Goal: Information Seeking & Learning: Learn about a topic

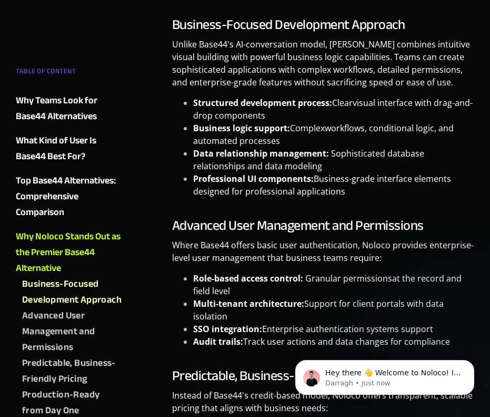
scroll to position [2006, 0]
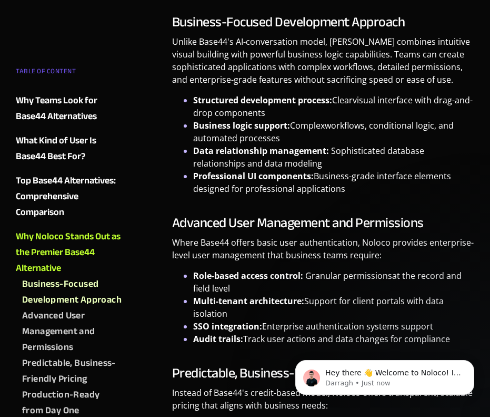
click at [172, 157] on ul "Structured development process: Clear visual interface with drag-and-drop compo…" at bounding box center [323, 144] width 302 height 101
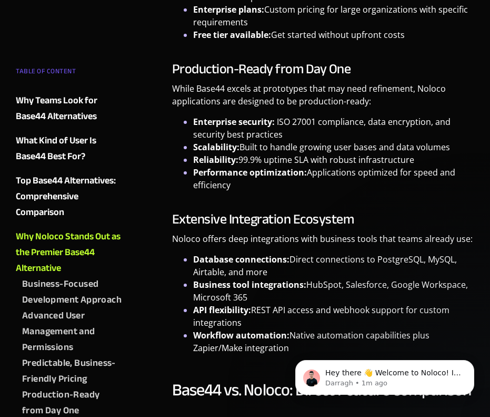
scroll to position [2470, 0]
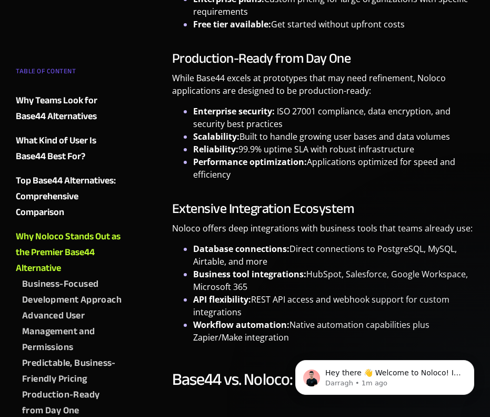
click at [172, 142] on ul "Enterprise security: ISO 27001 compliance , data encryption, and security best …" at bounding box center [323, 143] width 302 height 76
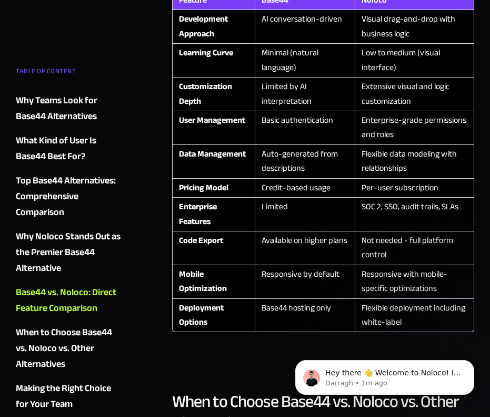
scroll to position [2913, 0]
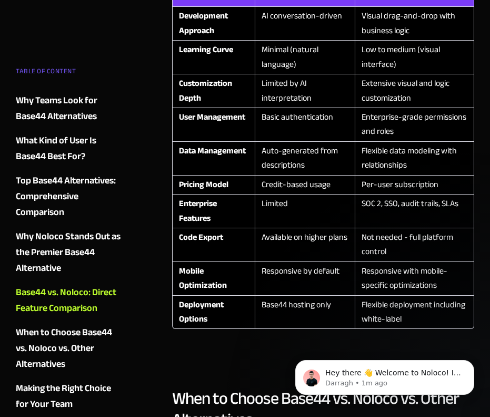
click at [169, 166] on div "The AI-powered no-code development landscape has exploded with innovative platf…" at bounding box center [323, 52] width 313 height 5416
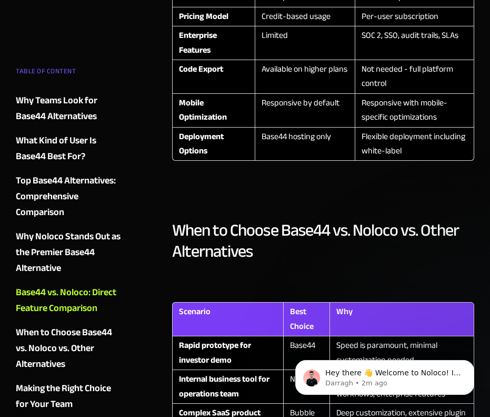
scroll to position [3082, 0]
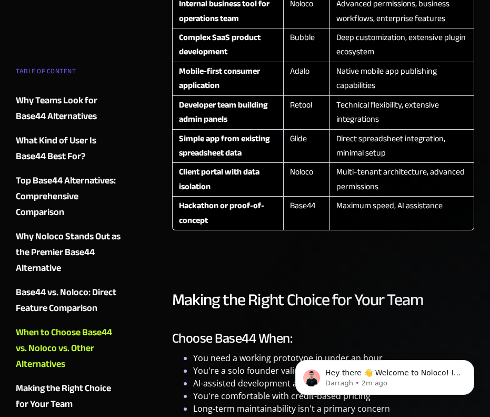
scroll to position [3457, 0]
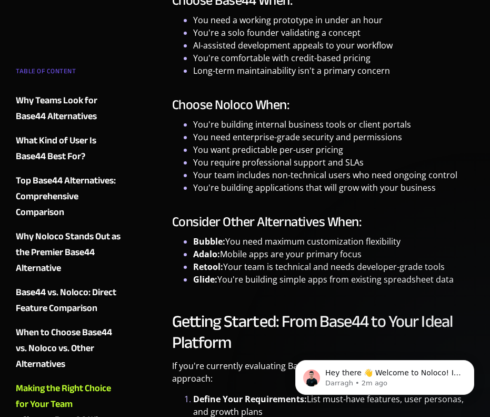
scroll to position [3784, 0]
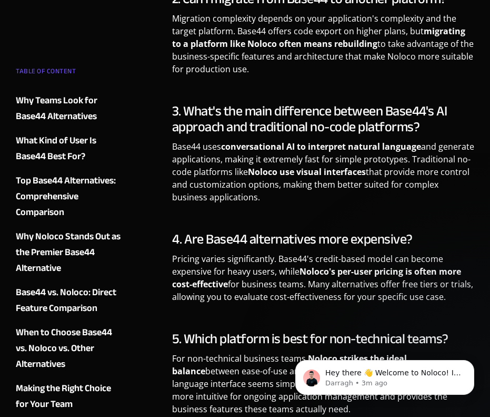
scroll to position [4587, 0]
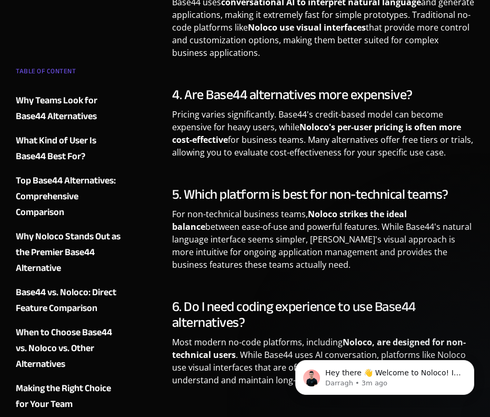
scroll to position [4712, 0]
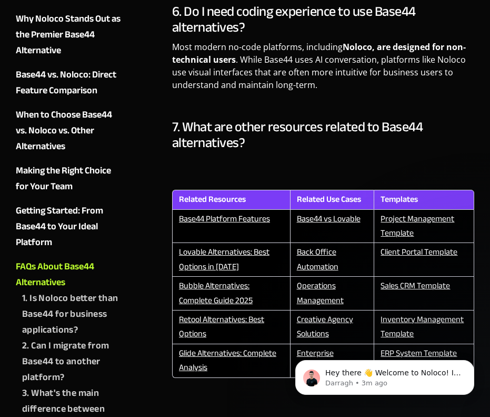
scroll to position [5006, 0]
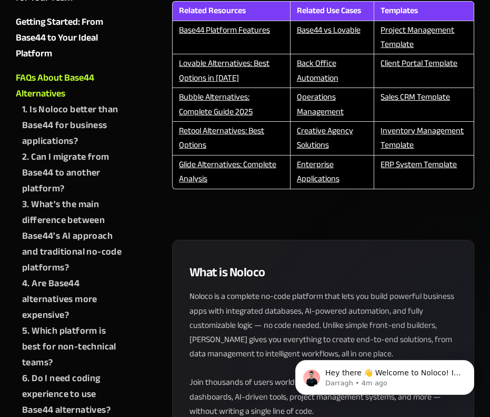
scroll to position [5210, 0]
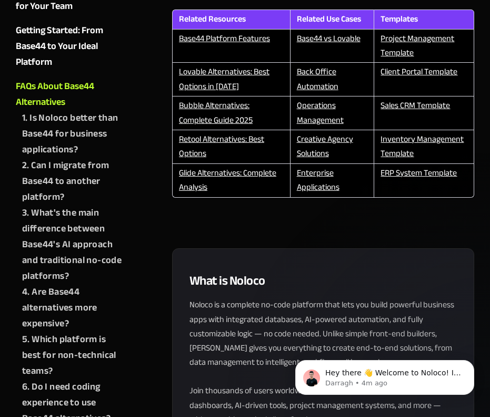
scroll to position [5182, 0]
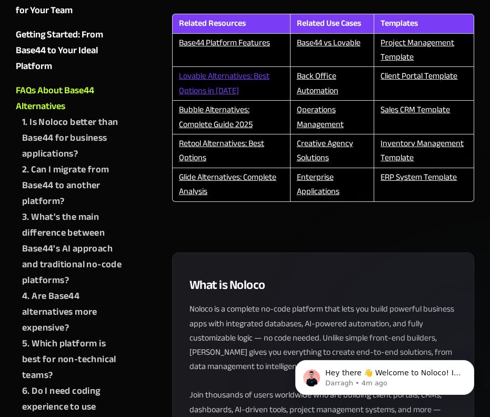
click at [206, 83] on link "Lovable Alternatives: Best Options in 2025" at bounding box center [224, 83] width 91 height 30
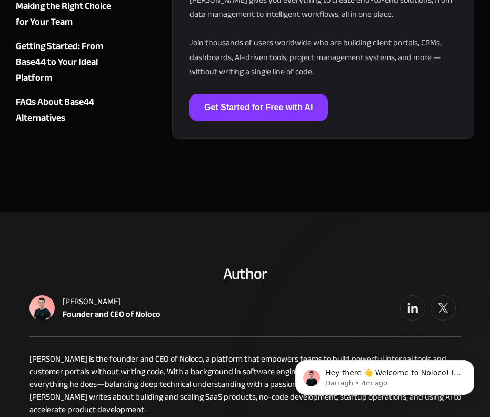
scroll to position [5536, 0]
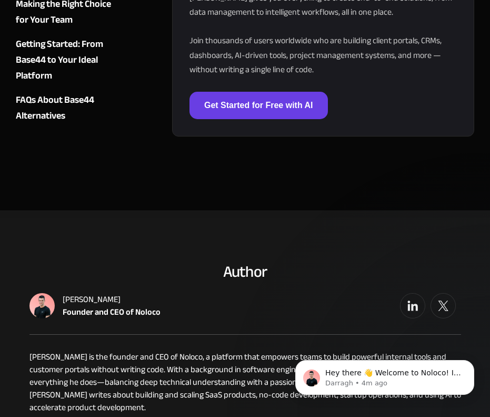
click at [233, 119] on link "Get Started for Free with AI" at bounding box center [259, 105] width 139 height 27
